Goal: Information Seeking & Learning: Find specific fact

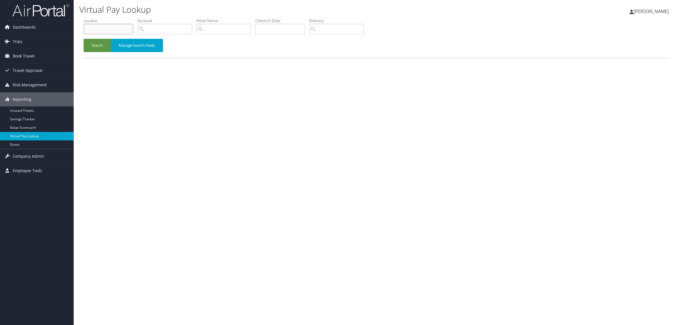
click at [109, 29] on input "text" at bounding box center [109, 29] width 50 height 10
paste input "D7NSFR"
type input "D7NSFR"
click at [108, 41] on button "Search" at bounding box center [97, 45] width 27 height 13
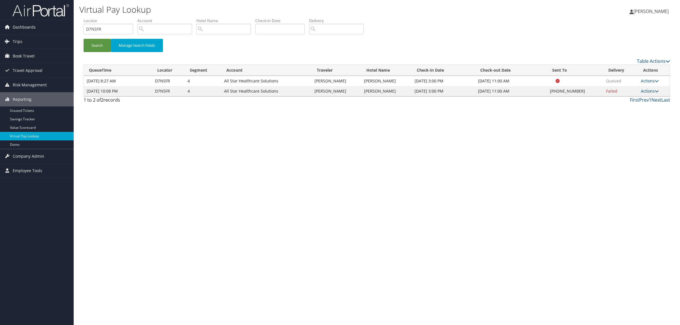
click at [648, 91] on link "Actions" at bounding box center [650, 90] width 18 height 5
click at [644, 97] on link "Resend" at bounding box center [633, 100] width 48 height 10
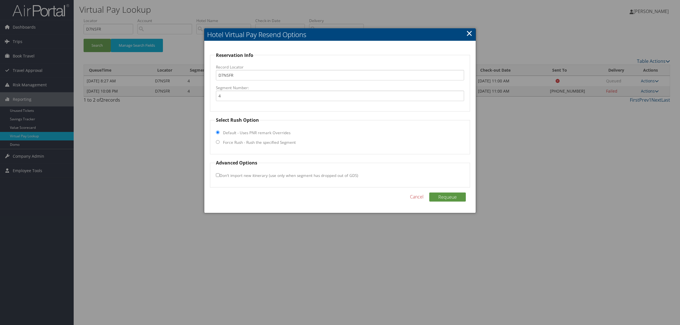
click at [246, 139] on fieldset "Select Rush Option Default - Uses PNR remark Overrides Force Rush - Rush the sp…" at bounding box center [340, 136] width 260 height 38
click at [251, 141] on label "Force Rush - Rush the specified Segment" at bounding box center [259, 143] width 73 height 6
click at [219, 141] on input "Force Rush - Rush the specified Segment" at bounding box center [218, 142] width 4 height 4
radio input "true"
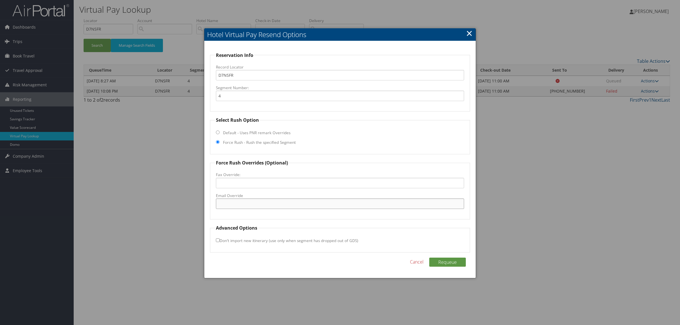
click at [255, 207] on input "Email Override" at bounding box center [340, 203] width 248 height 10
type input "ays@wichitamarriott.com"
click at [454, 257] on div "Reservation Info Record Locator D7NSFR Segment Number: 4 Select Rush Option Def…" at bounding box center [339, 159] width 271 height 237
click at [454, 261] on button "Requeue" at bounding box center [447, 262] width 37 height 9
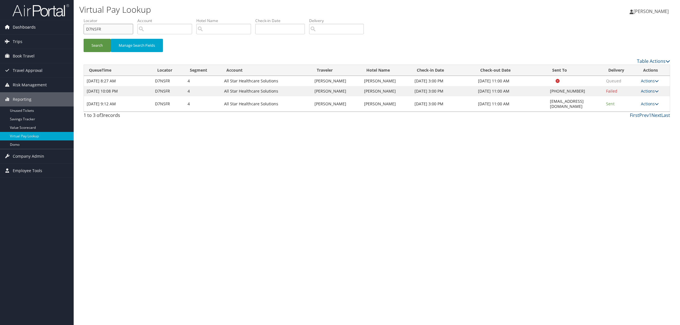
drag, startPoint x: 119, startPoint y: 26, endPoint x: 0, endPoint y: 30, distance: 119.6
click at [0, 30] on div "Dashboards AirPortal 360™ (Manager) AirPortal 360™ (Agent) My Travel Dashboard …" at bounding box center [340, 162] width 680 height 325
paste input "CRYLF8"
click at [100, 43] on button "Search" at bounding box center [97, 45] width 27 height 13
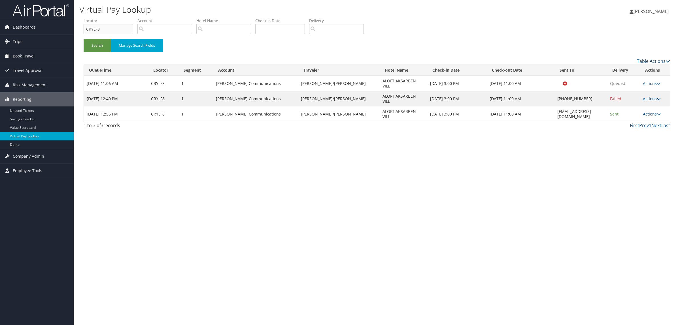
drag, startPoint x: 70, startPoint y: 30, endPoint x: 47, endPoint y: 34, distance: 23.9
click at [34, 34] on div "Dashboards AirPortal 360™ (Manager) AirPortal 360™ (Agent) My Travel Dashboard …" at bounding box center [340, 162] width 680 height 325
paste input "D995XL"
type input "D995XL"
drag, startPoint x: 542, startPoint y: 99, endPoint x: 590, endPoint y: 104, distance: 48.4
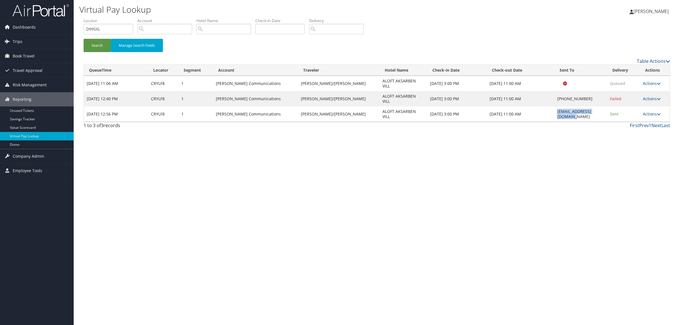
click at [590, 106] on td "aloftaksarben@gmail.com" at bounding box center [580, 113] width 53 height 15
copy td "aloftaksarben@gmail.com"
drag, startPoint x: 89, startPoint y: 40, endPoint x: 112, endPoint y: 42, distance: 23.0
click at [90, 40] on button "Search" at bounding box center [97, 45] width 27 height 13
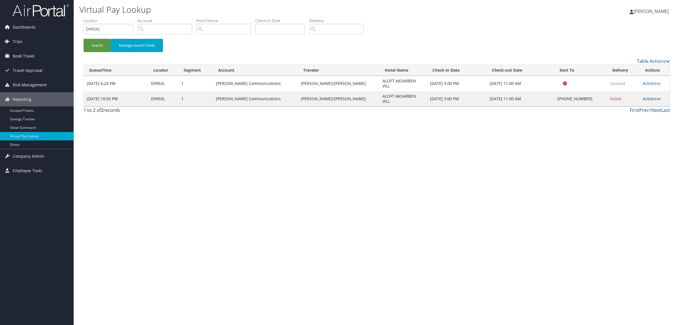
click at [648, 96] on link "Actions" at bounding box center [651, 98] width 18 height 5
drag, startPoint x: 645, startPoint y: 99, endPoint x: 513, endPoint y: 114, distance: 133.1
click at [644, 99] on link "Resend" at bounding box center [633, 100] width 48 height 10
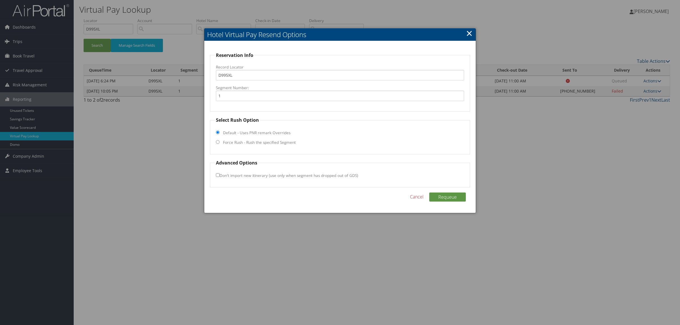
click at [261, 143] on label "Force Rush - Rush the specified Segment" at bounding box center [259, 143] width 73 height 6
click at [219, 143] on input "Force Rush - Rush the specified Segment" at bounding box center [218, 142] width 4 height 4
radio input "true"
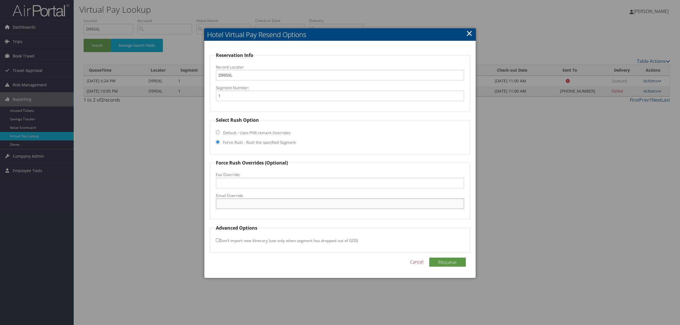
click at [259, 202] on input "Email Override" at bounding box center [340, 203] width 248 height 10
drag, startPoint x: 198, startPoint y: 201, endPoint x: 128, endPoint y: 202, distance: 69.7
click at [128, 202] on body "Menu Dashboards ► AirPortal 360™ (Manager) AirPortal 360™ (Agent) My Travel Das…" at bounding box center [340, 162] width 680 height 325
paste input "aloftaksarben@gmail.com"
type input "aloftaksarben@gmail.com"
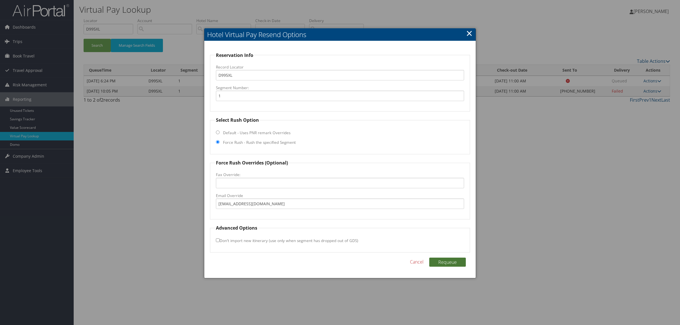
click at [442, 262] on button "Requeue" at bounding box center [447, 262] width 37 height 9
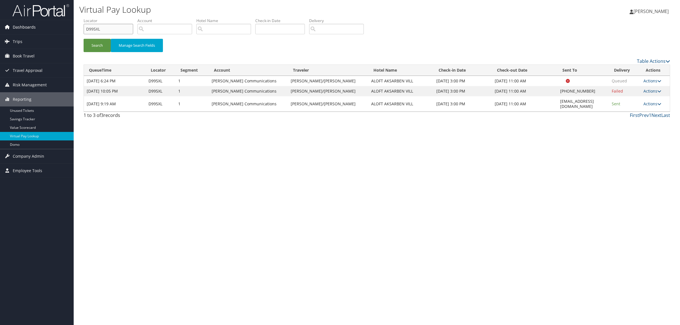
drag, startPoint x: 110, startPoint y: 25, endPoint x: 69, endPoint y: 29, distance: 41.0
click at [66, 26] on div "Dashboards AirPortal 360™ (Manager) AirPortal 360™ (Agent) My Travel Dashboard …" at bounding box center [340, 162] width 680 height 325
paste input "3KFYY"
type input "D3KFYY"
click at [96, 43] on button "Search" at bounding box center [97, 45] width 27 height 13
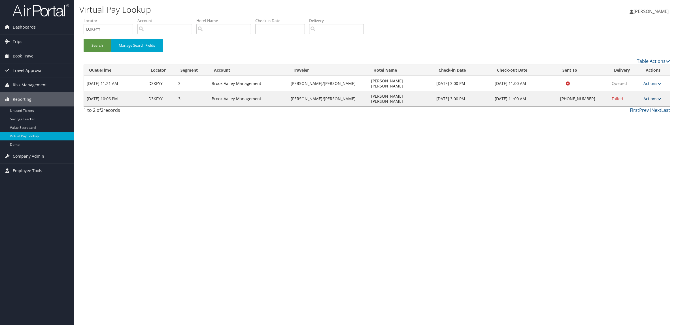
click at [652, 96] on link "Actions" at bounding box center [652, 98] width 18 height 5
click at [639, 103] on link "Resend" at bounding box center [633, 100] width 48 height 10
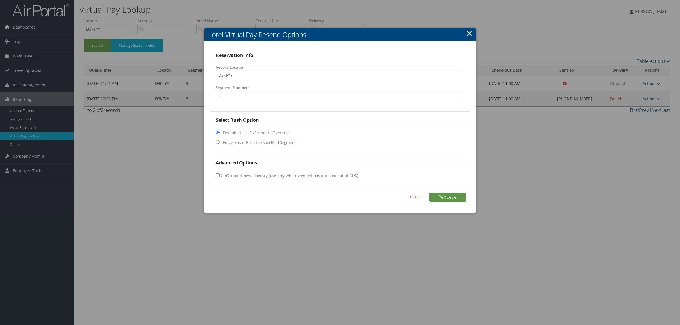
click at [274, 142] on label "Force Rush - Rush the specified Segment" at bounding box center [259, 143] width 73 height 6
click at [219, 142] on input "Force Rush - Rush the specified Segment" at bounding box center [218, 142] width 4 height 4
radio input "true"
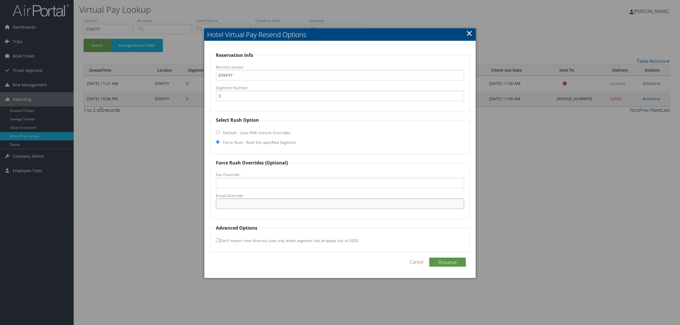
click at [261, 200] on input "Email Override" at bounding box center [340, 203] width 248 height 10
type input "hiltonjacksonfrontdesk@gmail.com"
click at [449, 261] on button "Requeue" at bounding box center [447, 262] width 37 height 9
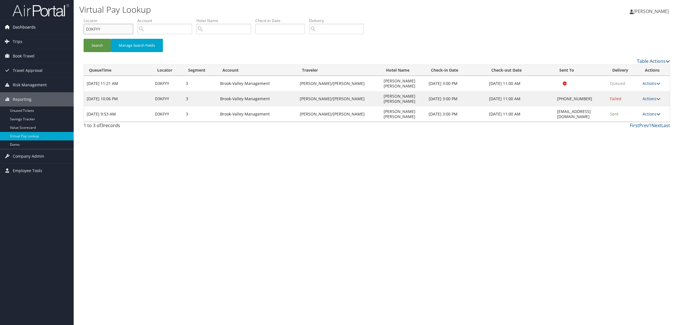
drag, startPoint x: 114, startPoint y: 24, endPoint x: 50, endPoint y: 33, distance: 64.6
click at [50, 31] on div "Dashboards AirPortal 360™ (Manager) AirPortal 360™ (Agent) My Travel Dashboard …" at bounding box center [340, 162] width 680 height 325
paste input "0KT3B"
click at [101, 42] on button "Search" at bounding box center [97, 45] width 27 height 13
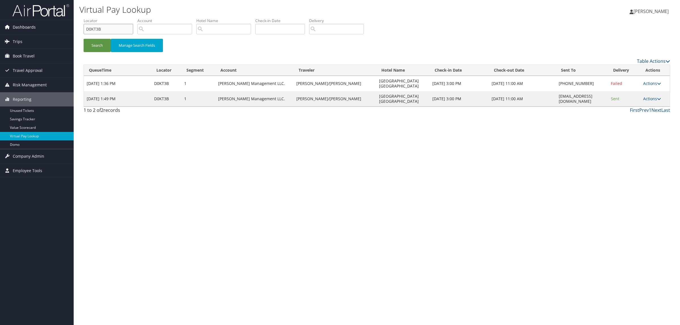
drag, startPoint x: 101, startPoint y: 31, endPoint x: 51, endPoint y: 27, distance: 50.3
click at [51, 27] on div "Dashboards AirPortal 360™ (Manager) AirPortal 360™ (Agent) My Travel Dashboard …" at bounding box center [340, 162] width 680 height 325
paste input "C4QNL"
type input "DC4QNL"
click at [556, 98] on td "SPAHS_Hampton_Suites@hilton.com" at bounding box center [582, 98] width 52 height 15
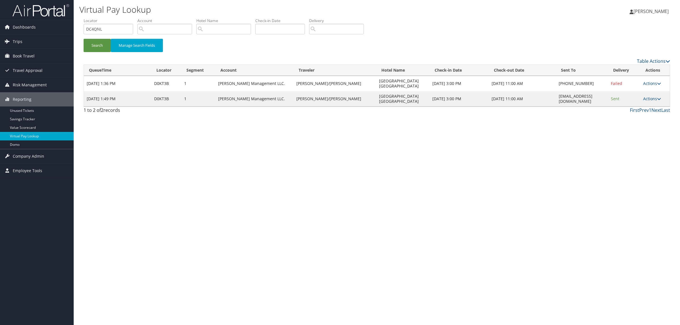
drag, startPoint x: 524, startPoint y: 98, endPoint x: 595, endPoint y: 101, distance: 70.3
click at [595, 101] on td "SPAHS_Hampton_Suites@hilton.com" at bounding box center [582, 98] width 52 height 15
copy td "SPAHS_Hampton_Suites@hilton.com"
click at [96, 46] on button "Search" at bounding box center [97, 45] width 27 height 13
click at [252, 312] on div "Virtual Pay Lookup Hope Ewing Hope Ewing My Settings Travel Agency Contacts Log…" at bounding box center [377, 162] width 606 height 325
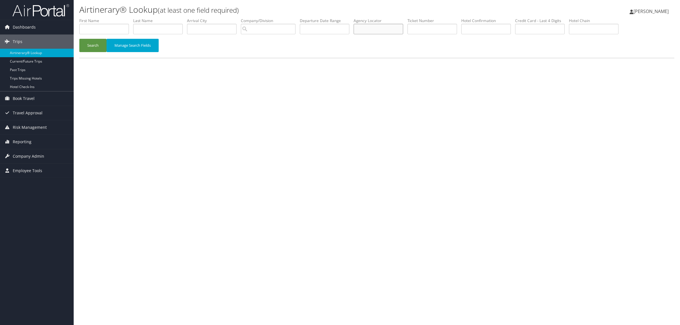
click at [390, 25] on input "text" at bounding box center [378, 29] width 50 height 10
paste input "DBG702"
drag, startPoint x: 368, startPoint y: 27, endPoint x: 236, endPoint y: 26, distance: 131.7
click at [254, 18] on ul "First Name Last Name Departure City Arrival City Company/Division Airport/City …" at bounding box center [376, 18] width 595 height 0
click at [95, 46] on button "Search" at bounding box center [92, 45] width 27 height 13
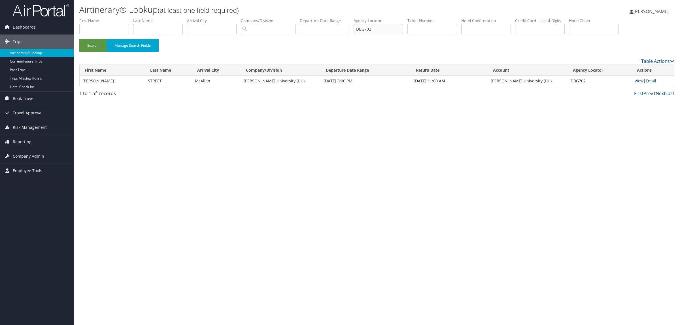
drag, startPoint x: 389, startPoint y: 27, endPoint x: 234, endPoint y: 36, distance: 155.2
click at [279, 18] on ul "First Name Last Name Departure City Arrival City Company/Division Airport/City …" at bounding box center [376, 18] width 595 height 0
paste input "VSZ3"
type input "DBVSZ3"
click at [100, 53] on div "Search Manage Search Fields" at bounding box center [376, 48] width 603 height 19
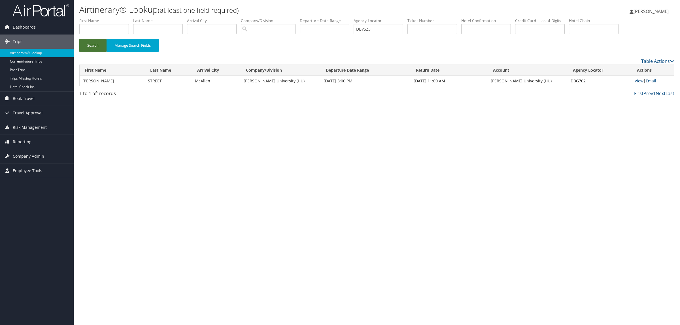
click at [100, 47] on button "Search" at bounding box center [92, 45] width 27 height 13
click at [104, 32] on input "text" at bounding box center [104, 29] width 50 height 10
type input "brad"
type input "french"
drag, startPoint x: 387, startPoint y: 33, endPoint x: 323, endPoint y: 44, distance: 64.2
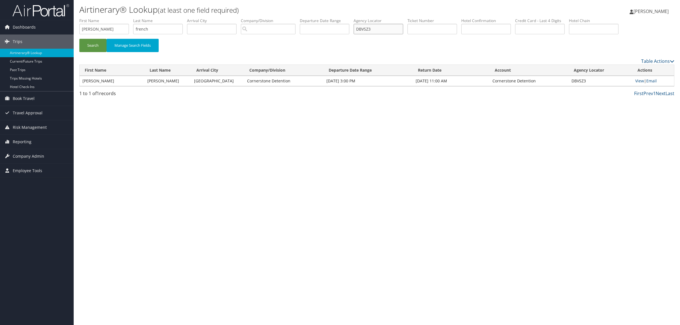
click at [324, 44] on form "First Name brad Last Name french Departure City Arrival City Company/Division A…" at bounding box center [376, 38] width 595 height 40
click at [79, 39] on button "Search" at bounding box center [92, 45] width 27 height 13
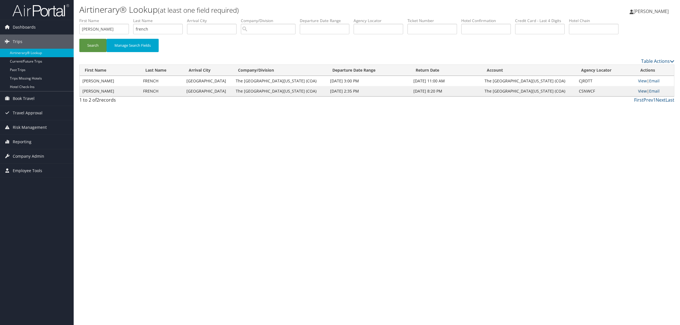
click at [640, 89] on link "View" at bounding box center [642, 90] width 9 height 5
click at [641, 81] on link "View" at bounding box center [642, 80] width 9 height 5
drag, startPoint x: 121, startPoint y: 25, endPoint x: 78, endPoint y: 29, distance: 42.6
click at [79, 29] on form "First Name brad Last Name french Departure City Arrival City Company/Division A…" at bounding box center [376, 38] width 595 height 40
drag, startPoint x: 157, startPoint y: 30, endPoint x: 132, endPoint y: 28, distance: 24.7
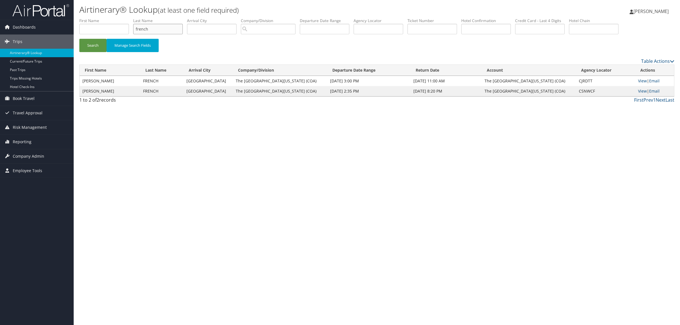
click at [132, 18] on ul "First Name Last Name french Departure City Arrival City Company/Division Airpor…" at bounding box center [376, 18] width 595 height 0
paste input "DBV4D4"
click at [92, 47] on button "Search" at bounding box center [92, 45] width 27 height 13
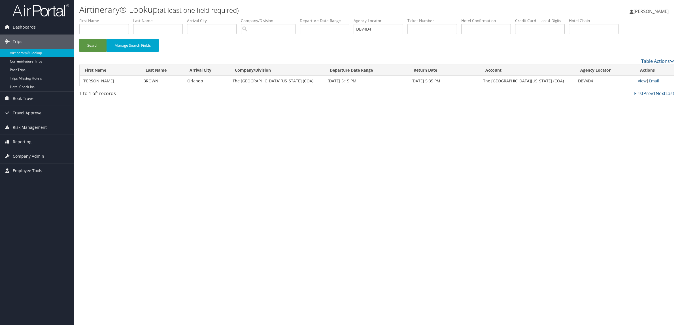
click at [641, 79] on link "View" at bounding box center [641, 80] width 9 height 5
drag, startPoint x: 380, startPoint y: 29, endPoint x: 364, endPoint y: 29, distance: 15.3
click at [364, 29] on input "DBV4D4" at bounding box center [378, 29] width 50 height 10
click at [79, 39] on button "Search" at bounding box center [92, 45] width 27 height 13
click at [639, 81] on link "View" at bounding box center [638, 80] width 9 height 5
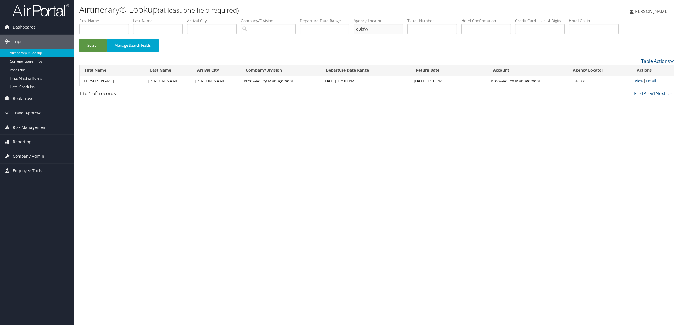
drag, startPoint x: 362, startPoint y: 28, endPoint x: 380, endPoint y: 33, distance: 17.8
click at [353, 18] on ul "First Name Last Name Departure City Arrival City Company/Division Airport/City …" at bounding box center [376, 18] width 595 height 0
paste input "D98CXJ"
type input "D98CXJ"
click at [94, 46] on button "Search" at bounding box center [92, 45] width 27 height 13
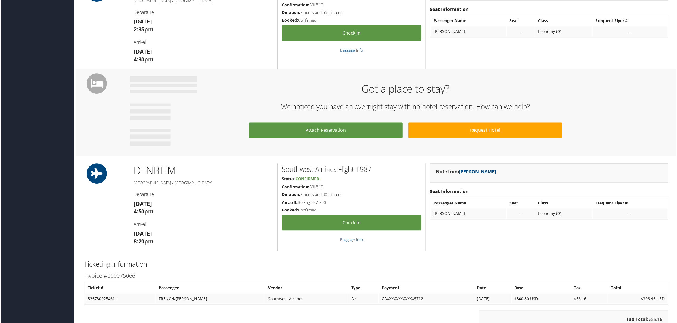
scroll to position [248, 0]
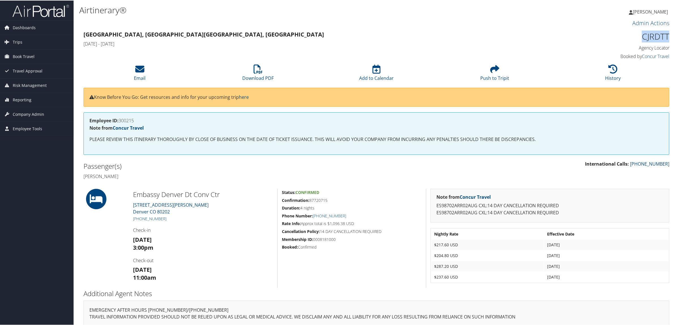
drag, startPoint x: 640, startPoint y: 34, endPoint x: 667, endPoint y: 34, distance: 26.6
click at [667, 34] on h1 "CJRDTT" at bounding box center [600, 36] width 140 height 12
copy h1 "CJRDTT"
drag, startPoint x: 162, startPoint y: 218, endPoint x: 139, endPoint y: 220, distance: 23.3
click at [139, 220] on h5 "+1 (303) 592-1000" at bounding box center [203, 218] width 140 height 6
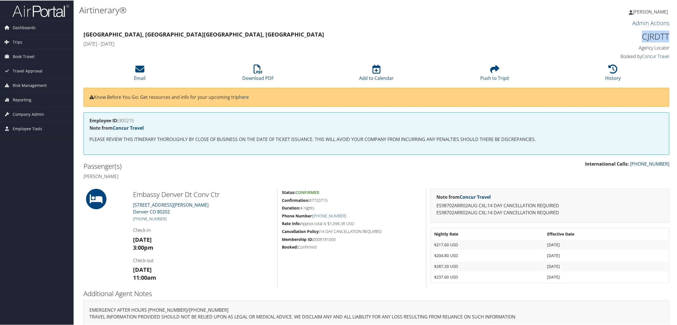
copy link "303) 592-1000"
drag, startPoint x: 309, startPoint y: 200, endPoint x: 323, endPoint y: 200, distance: 13.6
click at [323, 200] on h5 "Confirmation: 87720715" at bounding box center [352, 200] width 140 height 6
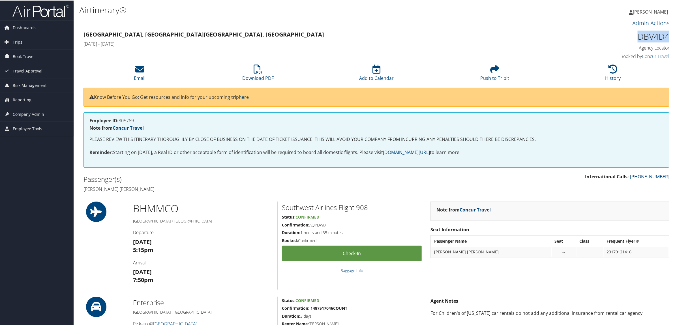
drag, startPoint x: 632, startPoint y: 30, endPoint x: 672, endPoint y: 31, distance: 39.7
copy h1 "DBV4D4"
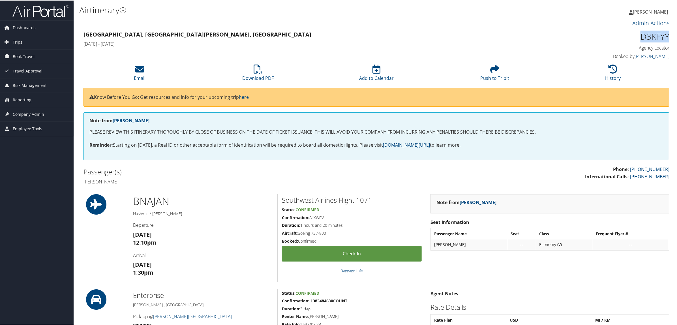
drag, startPoint x: 639, startPoint y: 36, endPoint x: 669, endPoint y: 39, distance: 30.1
click at [669, 39] on div "D3KFYY Agency Locator Agency Locator D3KFYY Booked by [PERSON_NAME] Booked by […" at bounding box center [599, 45] width 149 height 32
copy h1 "D3KFYY"
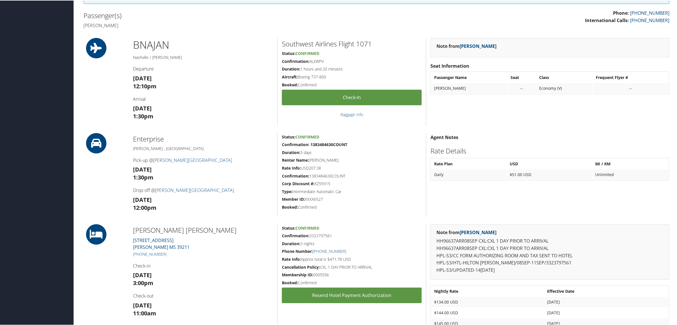
scroll to position [212, 0]
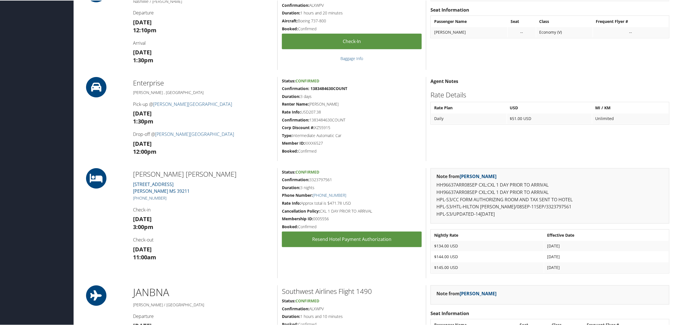
drag, startPoint x: 167, startPoint y: 197, endPoint x: 139, endPoint y: 197, distance: 27.7
click at [139, 197] on h5 "[PHONE_NUMBER]" at bounding box center [203, 198] width 140 height 6
copy link "601) 957-2800"
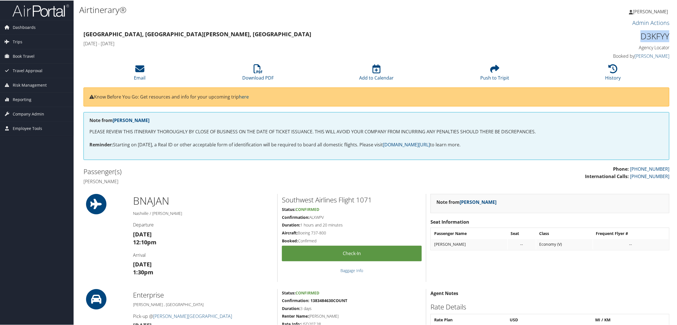
scroll to position [0, 0]
